Goal: Information Seeking & Learning: Learn about a topic

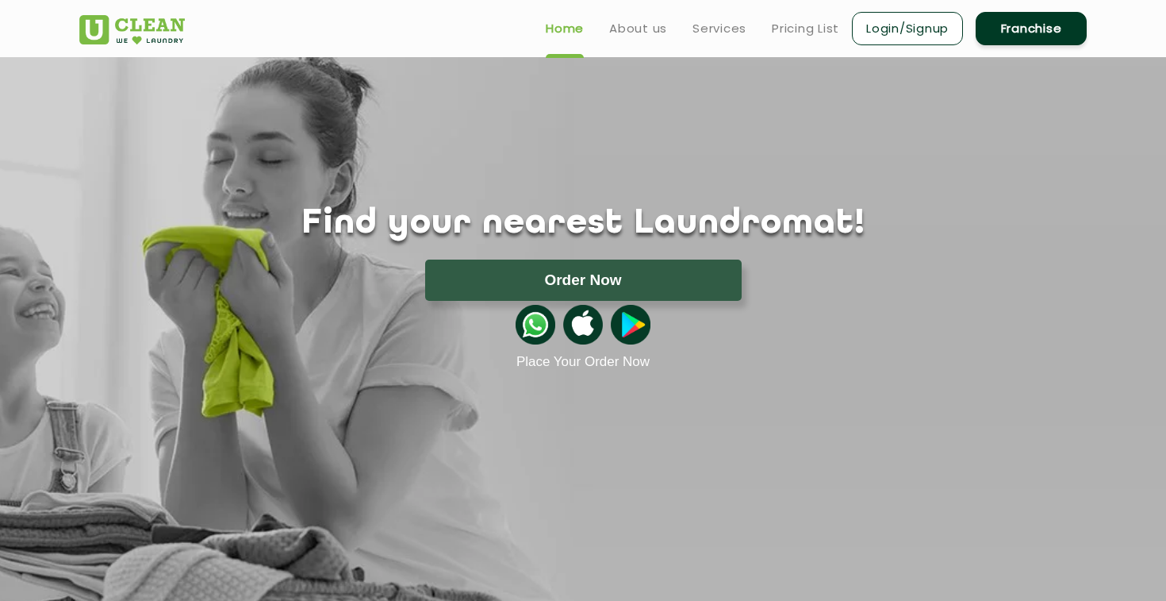
drag, startPoint x: 566, startPoint y: 282, endPoint x: 828, endPoint y: 244, distance: 265.4
click at [828, 244] on div "Find your nearest Laundromat! Please select the location Order Now Place Your O…" at bounding box center [582, 287] width 1031 height 166
click at [897, 21] on link "Login/Signup" at bounding box center [907, 28] width 111 height 33
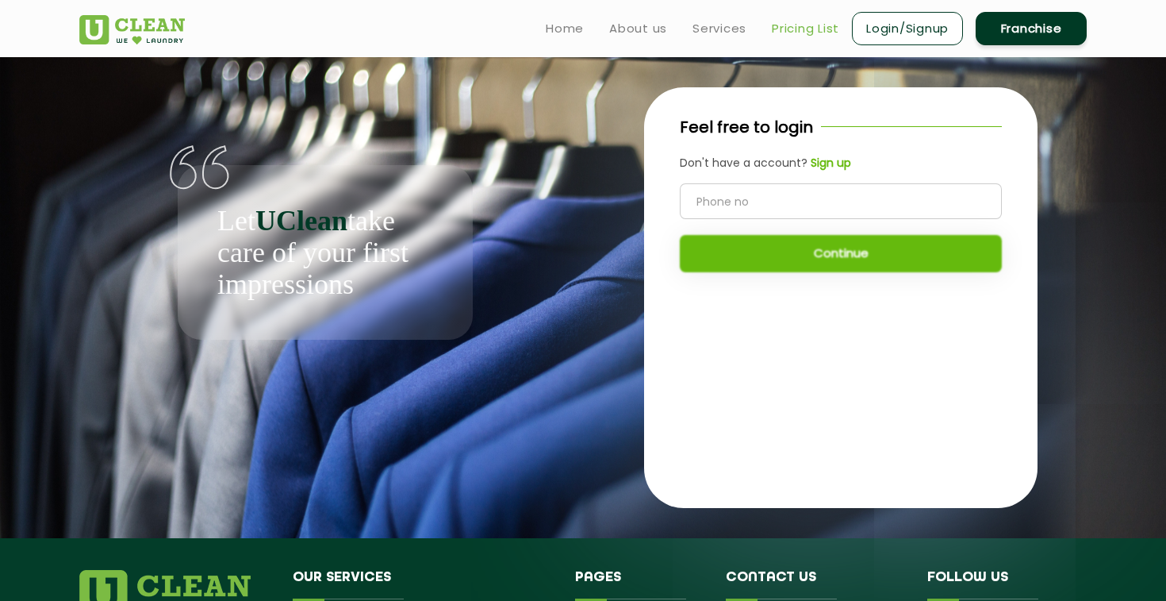
click at [799, 25] on link "Pricing List" at bounding box center [805, 28] width 67 height 19
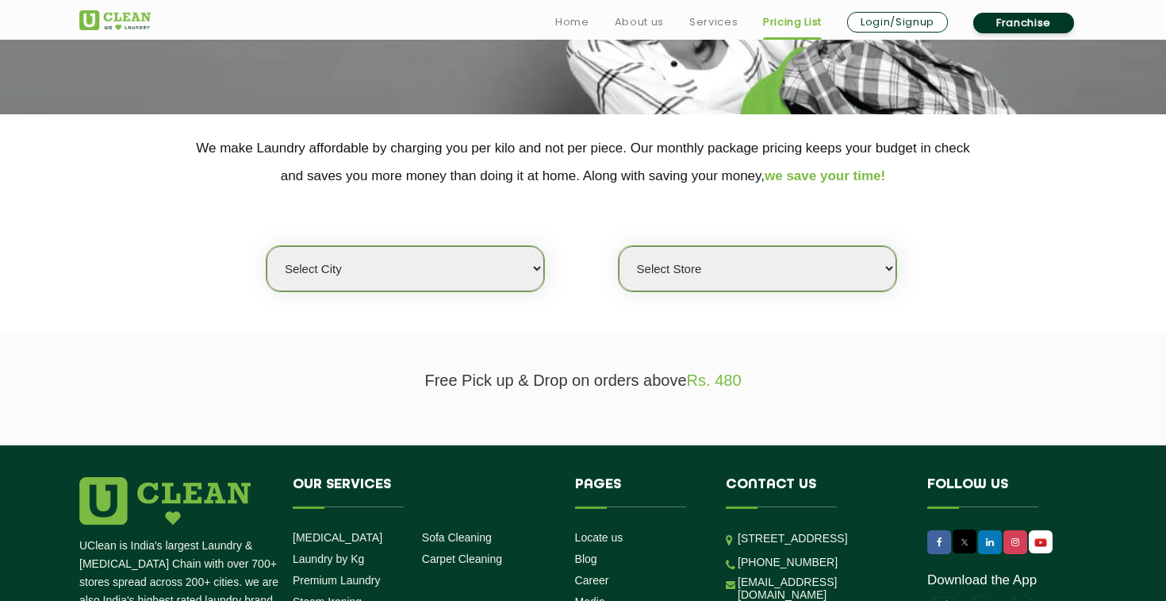
scroll to position [258, 0]
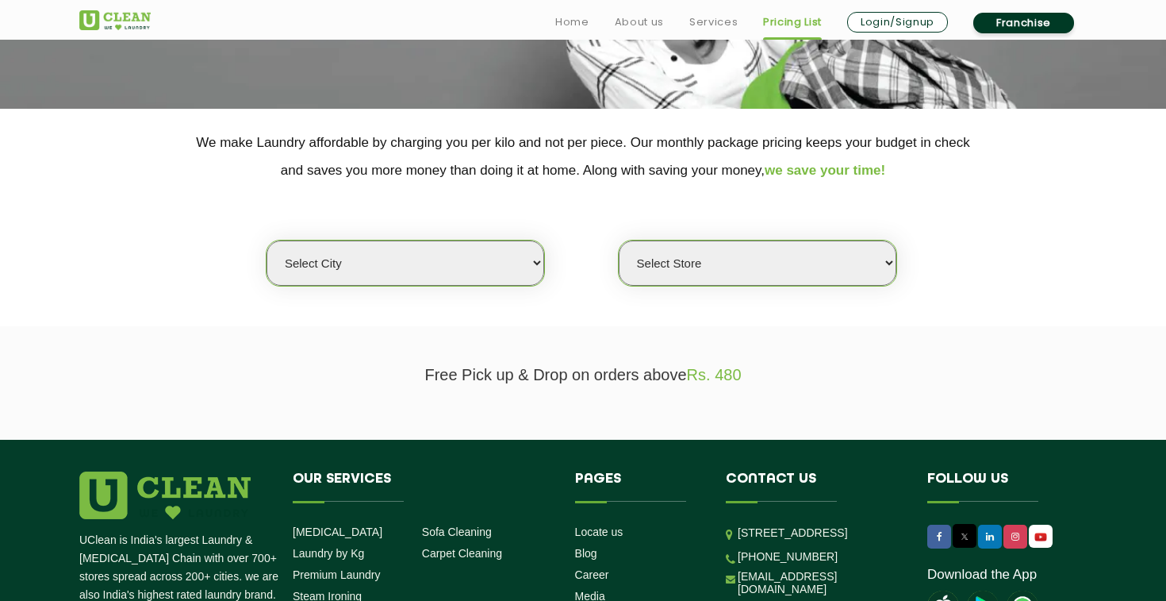
click at [477, 252] on select "Select city [GEOGRAPHIC_DATA] [GEOGRAPHIC_DATA] [GEOGRAPHIC_DATA] [GEOGRAPHIC_D…" at bounding box center [406, 262] width 278 height 45
select select "42"
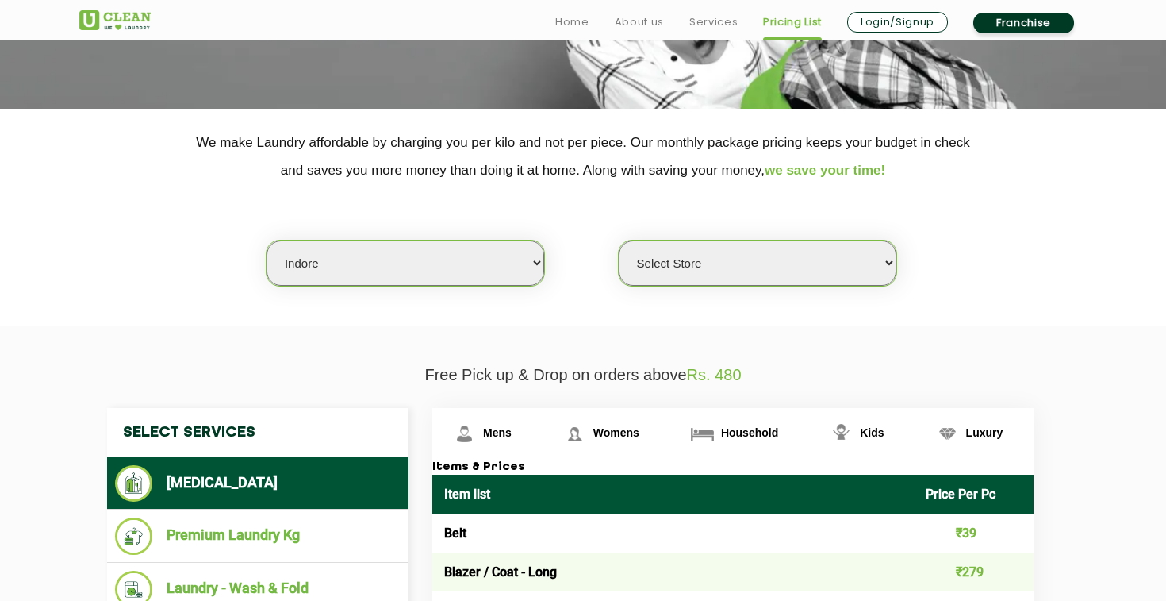
click at [723, 259] on select "Select Store" at bounding box center [758, 262] width 278 height 45
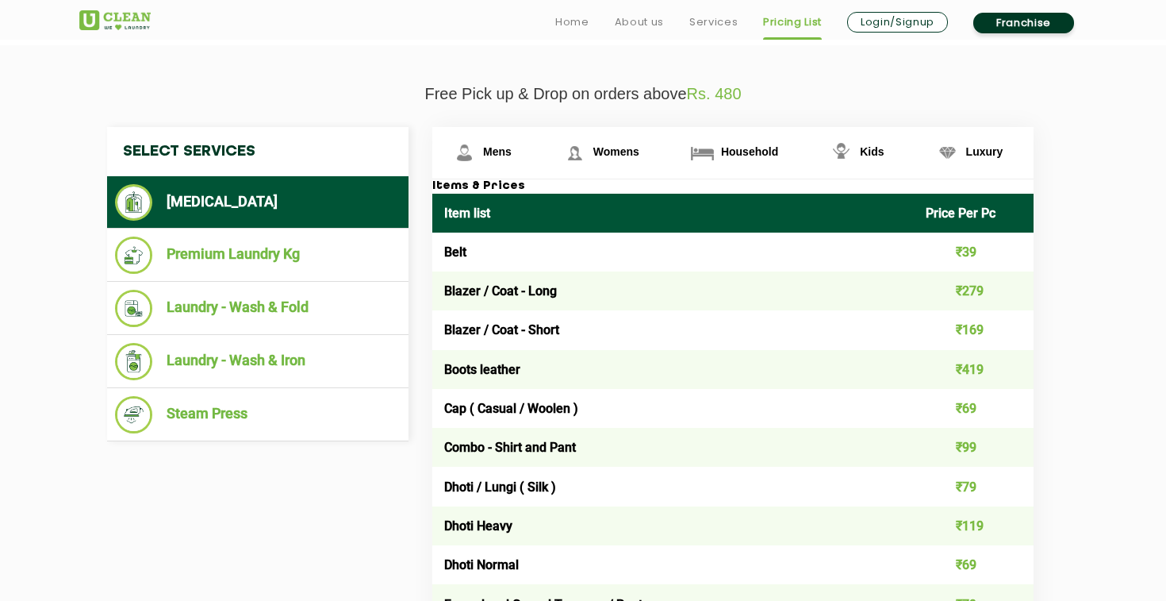
scroll to position [541, 0]
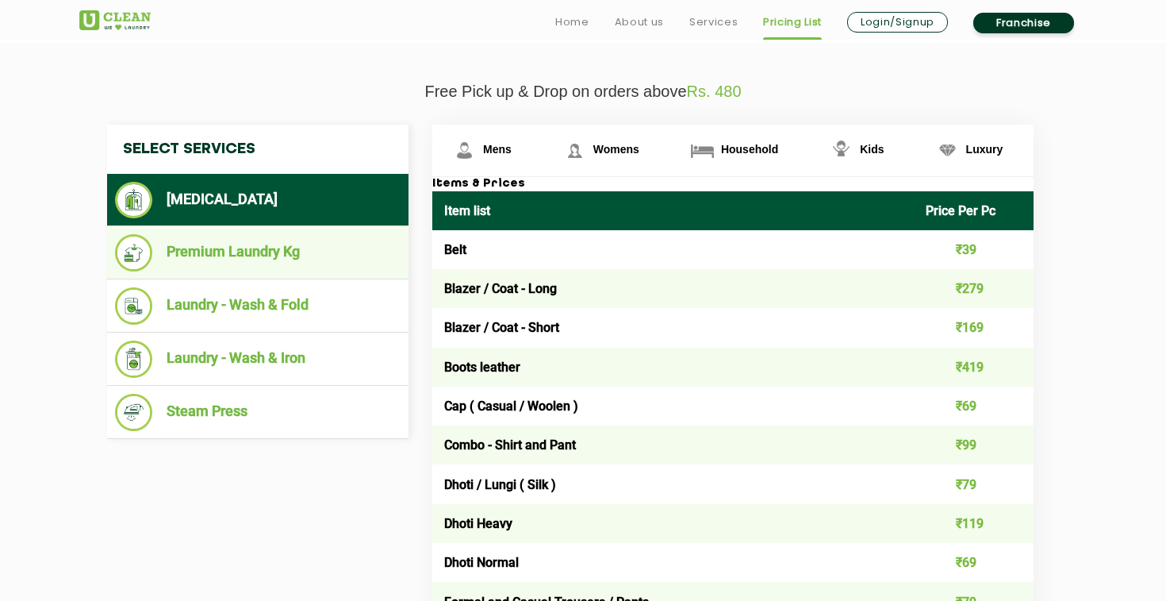
click at [258, 249] on li "Premium Laundry Kg" at bounding box center [258, 252] width 286 height 37
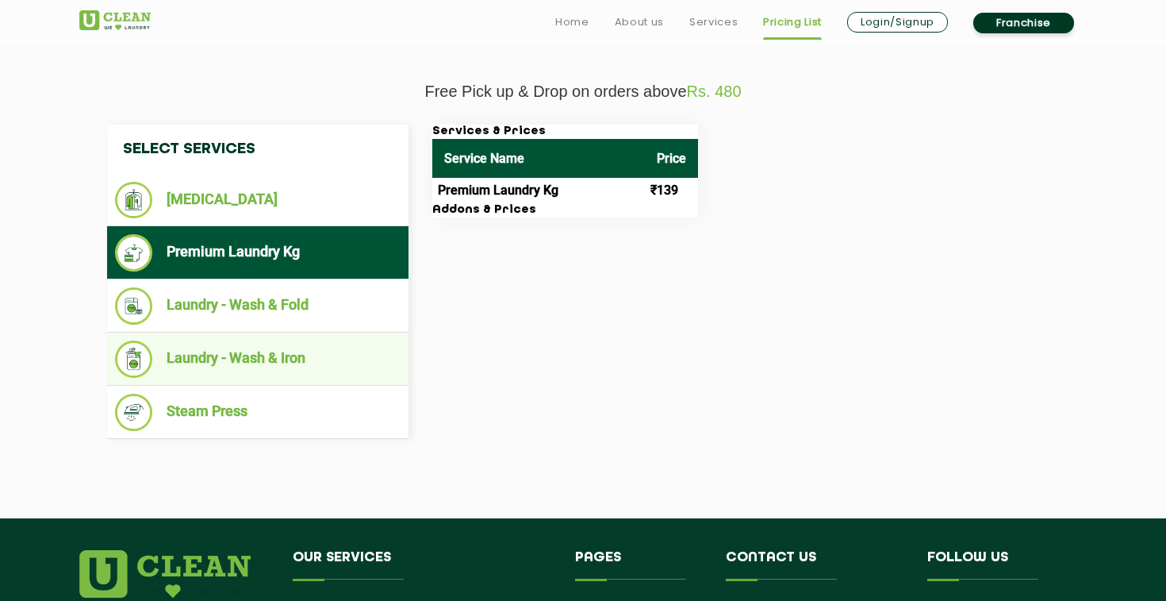
click at [268, 356] on li "Laundry - Wash & Iron" at bounding box center [258, 358] width 286 height 37
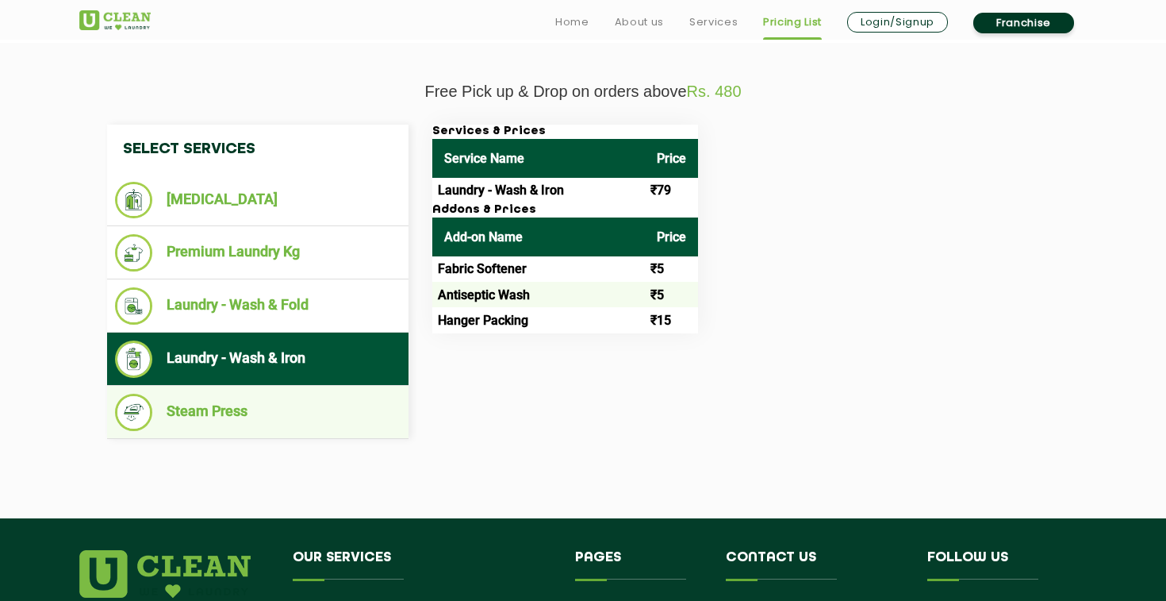
click at [206, 410] on li "Steam Press" at bounding box center [258, 412] width 286 height 37
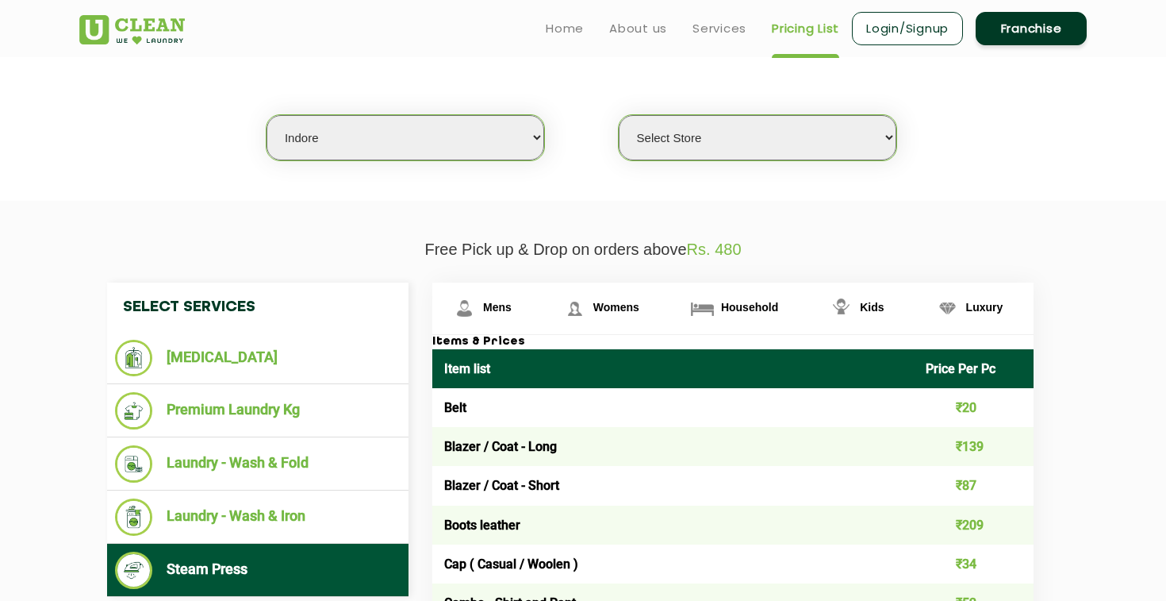
scroll to position [376, 0]
